Goal: Information Seeking & Learning: Learn about a topic

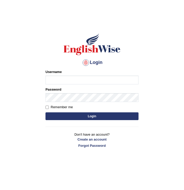
type input "Chongloi"
click at [108, 116] on button "Login" at bounding box center [91, 116] width 93 height 8
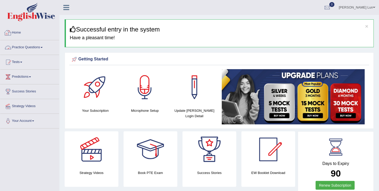
click at [41, 48] on link "Practice Questions" at bounding box center [29, 46] width 59 height 13
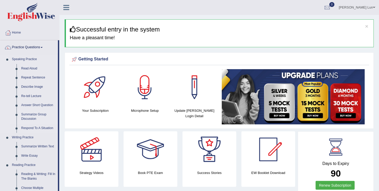
click at [26, 118] on link "Summarize Group Discussion" at bounding box center [38, 117] width 39 height 14
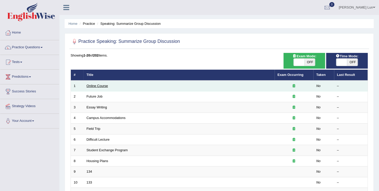
click at [97, 87] on link "Online Course" at bounding box center [97, 86] width 21 height 4
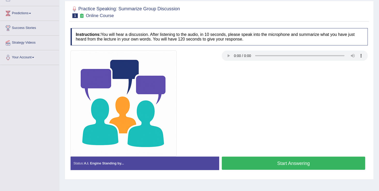
scroll to position [80, 0]
